Goal: Task Accomplishment & Management: Use online tool/utility

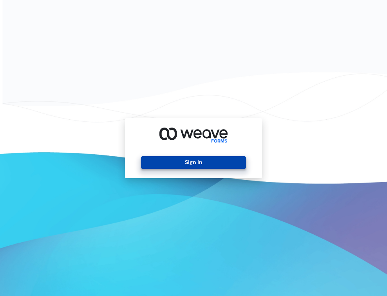
click at [222, 166] on button "Sign In" at bounding box center [193, 162] width 105 height 13
